Goal: Browse casually

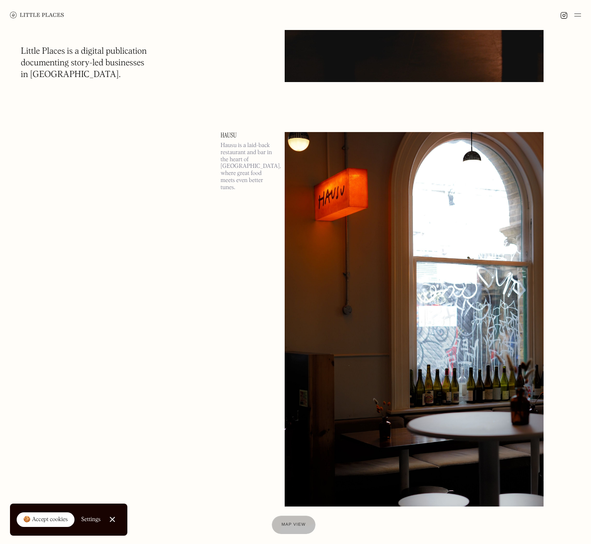
scroll to position [9720, 0]
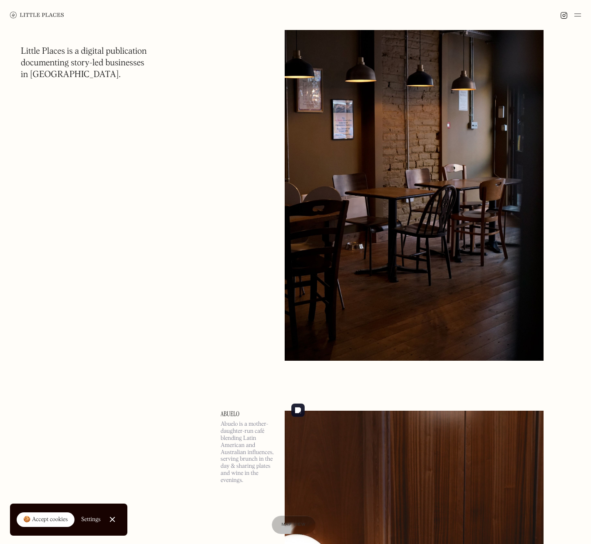
scroll to position [17484, 0]
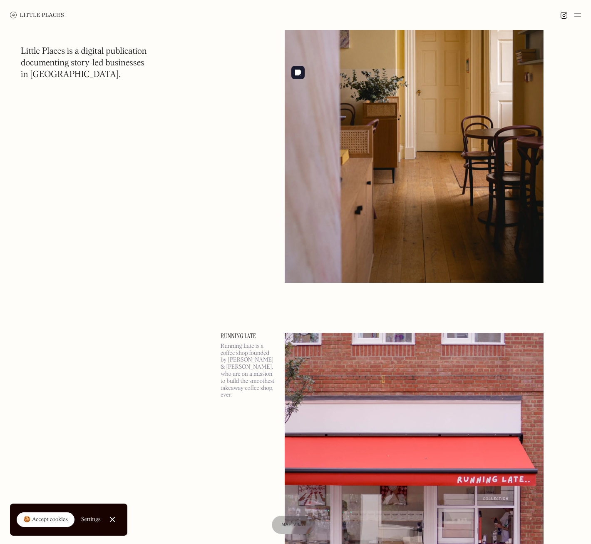
scroll to position [22918, 0]
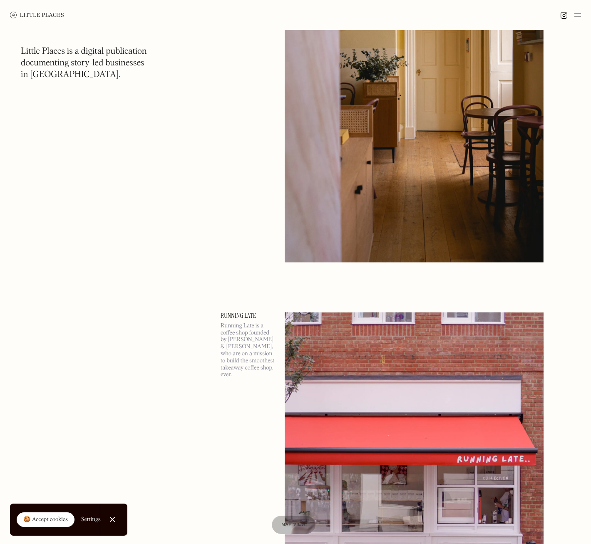
click at [565, 15] on img at bounding box center [563, 15] width 7 height 7
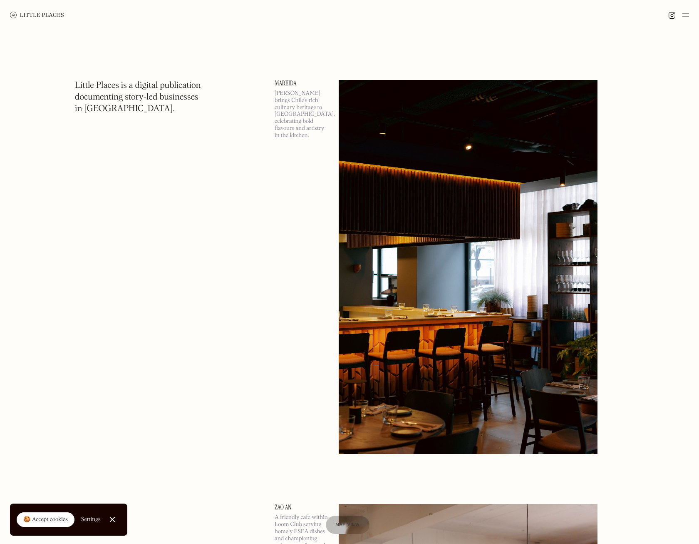
click at [50, 520] on div "🍪 Accept cookies" at bounding box center [45, 519] width 45 height 8
